Goal: Transaction & Acquisition: Book appointment/travel/reservation

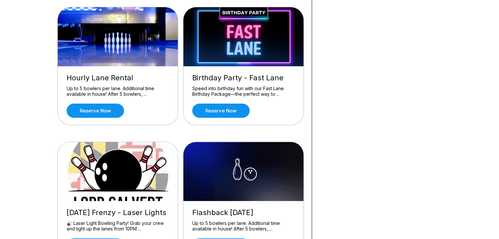
scroll to position [198, 0]
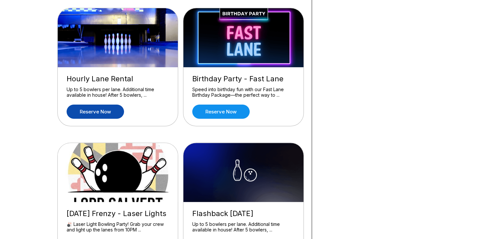
click at [100, 108] on link "Reserve now" at bounding box center [95, 112] width 57 height 14
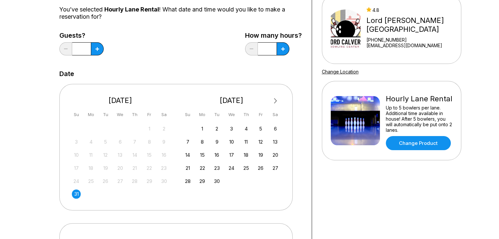
scroll to position [67, 0]
click at [78, 194] on div "31" at bounding box center [76, 193] width 9 height 9
click at [99, 50] on button at bounding box center [97, 48] width 13 height 13
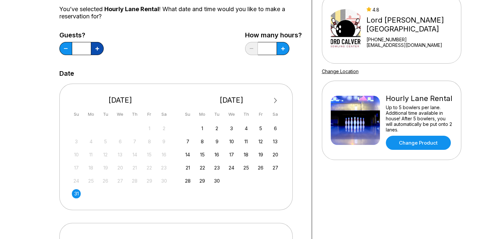
type input "*"
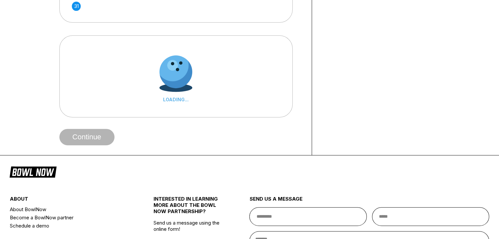
scroll to position [255, 0]
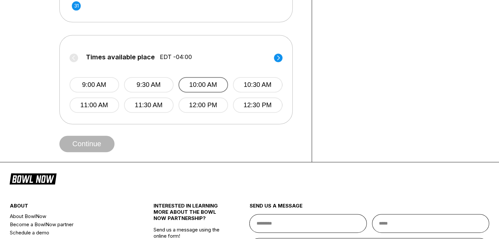
click at [201, 86] on button "10:00 AM" at bounding box center [203, 84] width 50 height 15
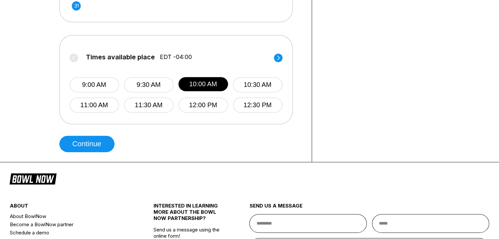
click at [279, 58] on circle at bounding box center [278, 57] width 9 height 9
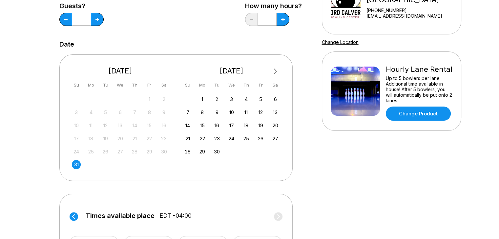
scroll to position [0, 0]
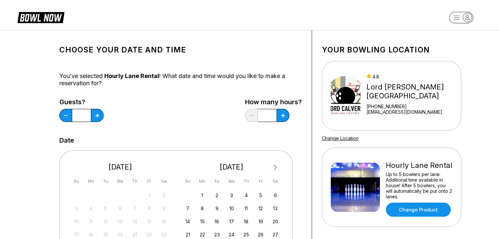
click at [123, 71] on div "Choose your Date and time You’ve selected Hourly Lane Rental ! What date and ti…" at bounding box center [180, 223] width 242 height 367
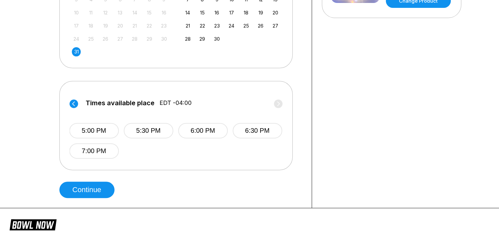
scroll to position [209, 0]
click at [73, 105] on icon at bounding box center [73, 104] width 3 height 5
